Goal: Find specific page/section: Find specific page/section

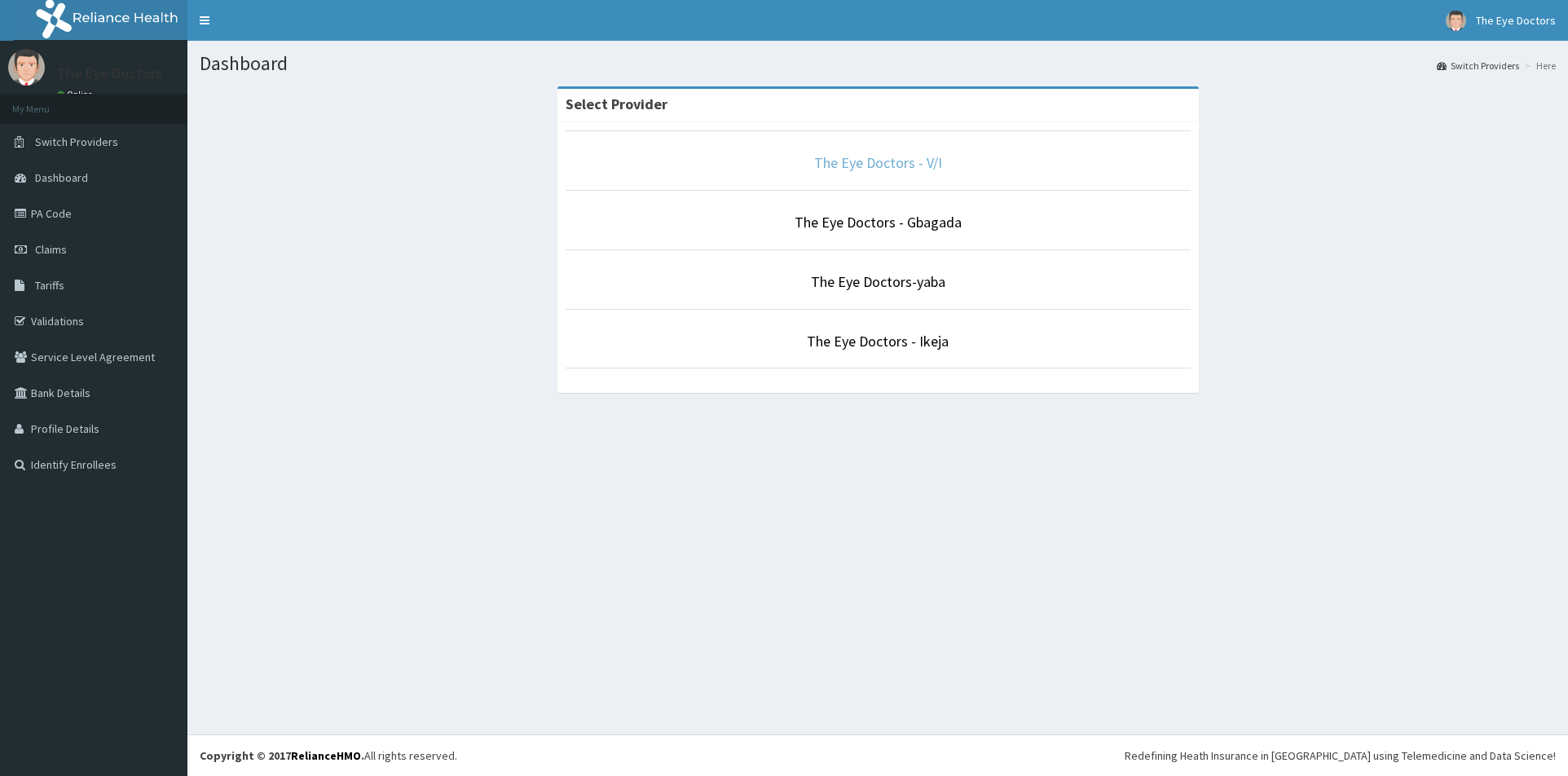
click at [884, 166] on link "The Eye Doctors - V/I" at bounding box center [878, 163] width 128 height 19
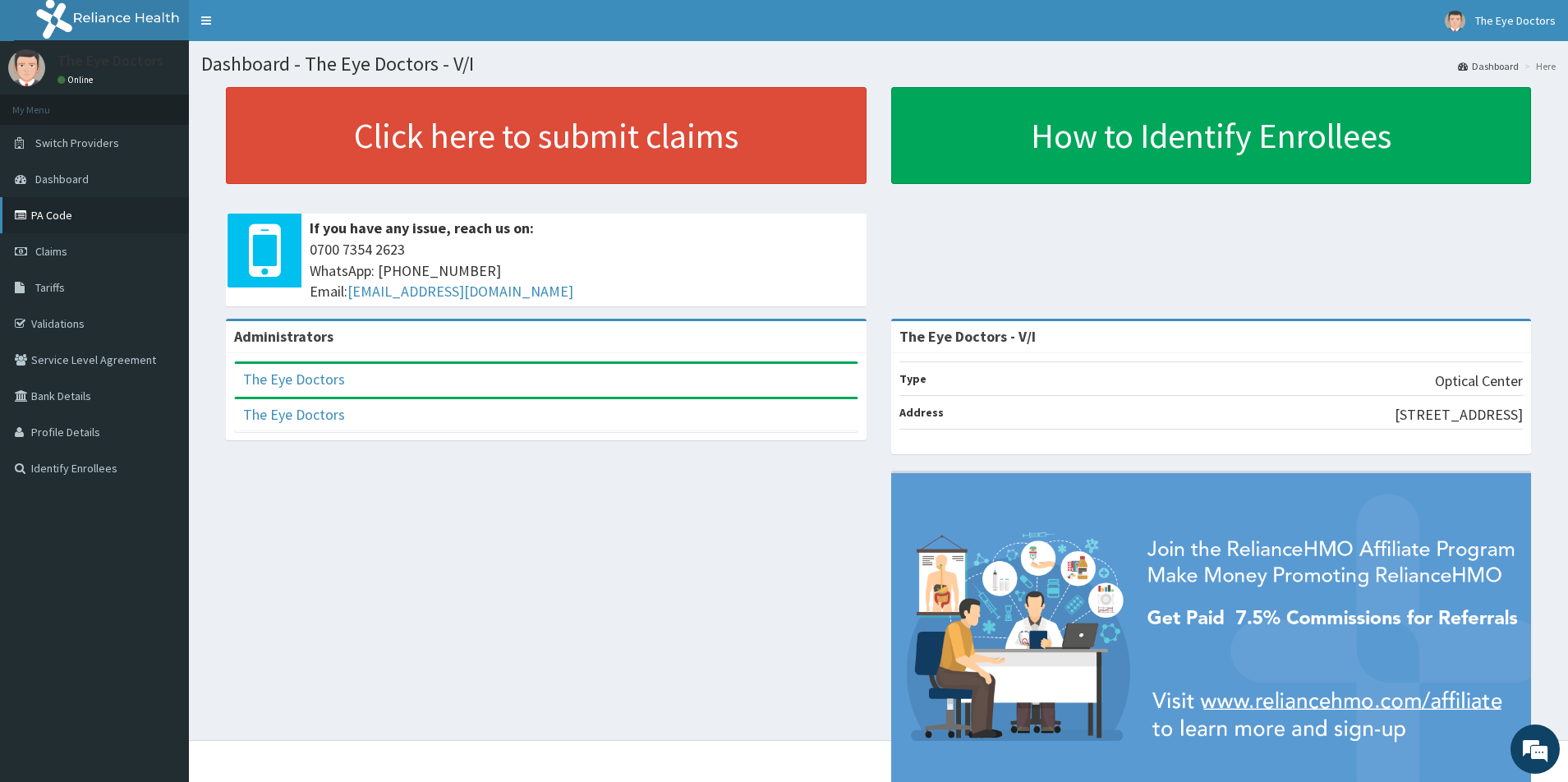
click at [79, 209] on link "PA Code" at bounding box center [94, 215] width 189 height 36
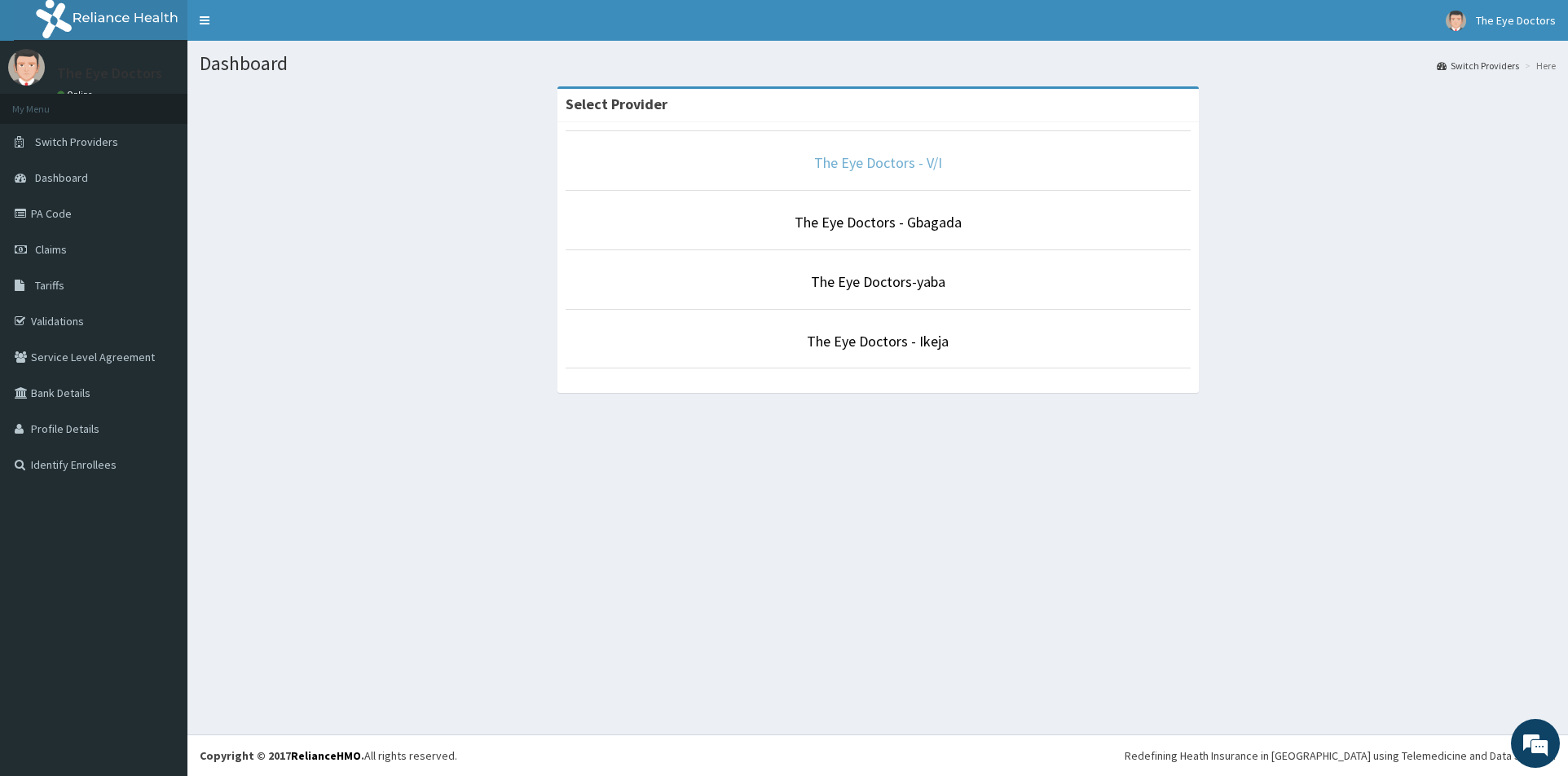
click at [900, 162] on link "The Eye Doctors - V/I" at bounding box center [878, 163] width 128 height 19
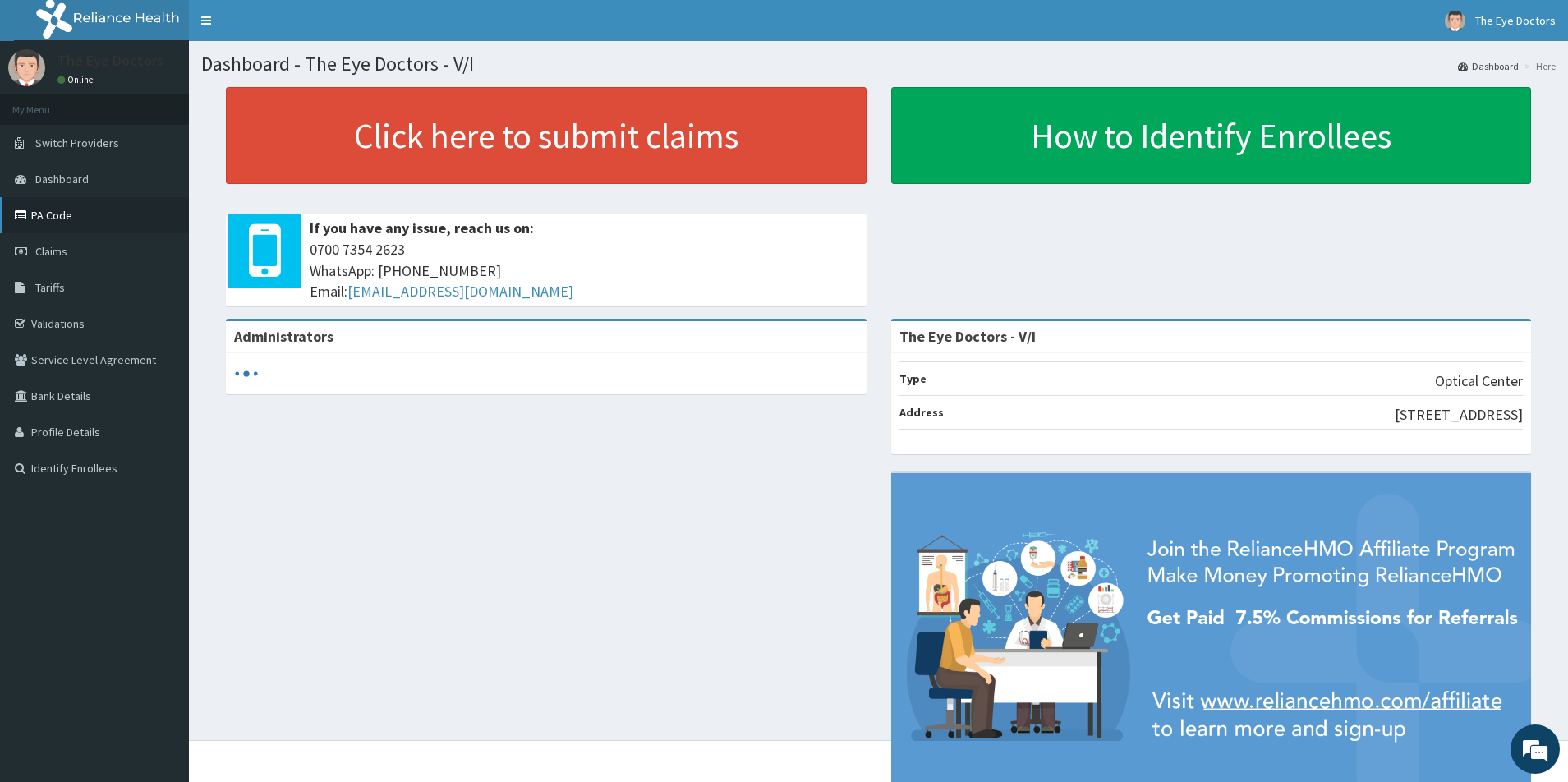
click at [72, 223] on link "PA Code" at bounding box center [94, 215] width 189 height 36
